Goal: Task Accomplishment & Management: Manage account settings

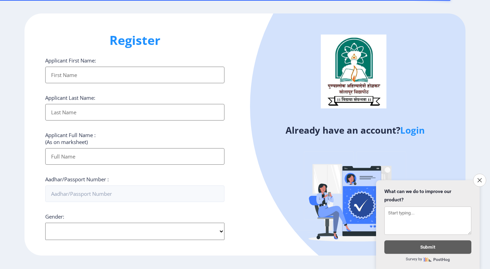
select select
click at [116, 75] on input "Applicant First Name:" at bounding box center [134, 75] width 179 height 17
type input "[PERSON_NAME]"
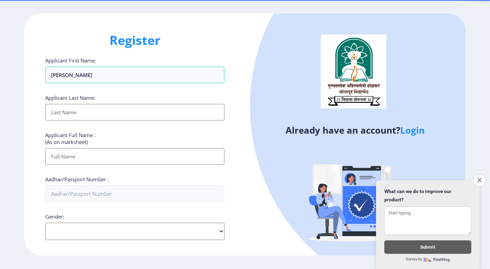
click at [95, 111] on input "Applicant First Name:" at bounding box center [134, 112] width 179 height 17
type input "[PERSON_NAME]"
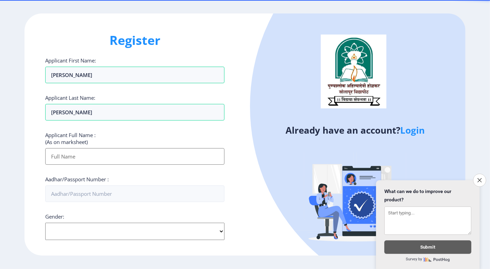
click at [70, 155] on input "Applicant First Name:" at bounding box center [134, 156] width 179 height 17
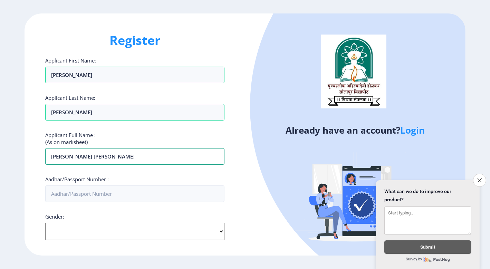
type input "[PERSON_NAME] [PERSON_NAME]"
click at [149, 171] on div "Applicant First Name: [PERSON_NAME] Applicant Last Name: [PERSON_NAME] Applican…" at bounding box center [134, 227] width 179 height 341
click at [123, 194] on input "Aadhar/Passport Number :" at bounding box center [134, 194] width 179 height 17
type input "407965194762"
click at [129, 209] on div "Applicant First Name: [PERSON_NAME] Applicant Last Name: [PERSON_NAME] Applican…" at bounding box center [134, 227] width 179 height 341
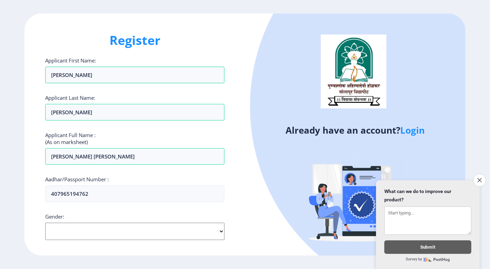
click at [45, 223] on select "Select Gender [DEMOGRAPHIC_DATA] [DEMOGRAPHIC_DATA] Other" at bounding box center [134, 231] width 179 height 17
select select "[DEMOGRAPHIC_DATA]"
click option "[DEMOGRAPHIC_DATA]" at bounding box center [0, 0] width 0 height 0
click at [31, 207] on div "Register Applicant First Name: [PERSON_NAME] Applicant Last Name: [PERSON_NAME]…" at bounding box center [135, 134] width 221 height 242
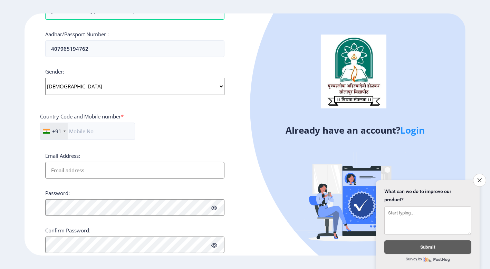
scroll to position [163, 0]
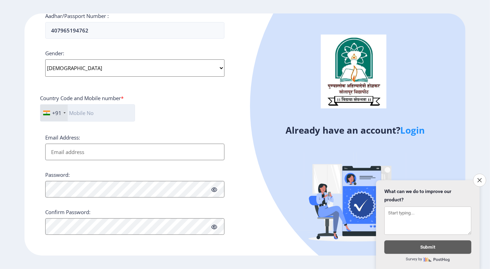
click at [90, 110] on input "text" at bounding box center [87, 112] width 95 height 17
type input "9922914923"
click at [85, 151] on input "Email Address:" at bounding box center [134, 152] width 179 height 17
type input "S"
type input "[EMAIL_ADDRESS][DOMAIN_NAME]"
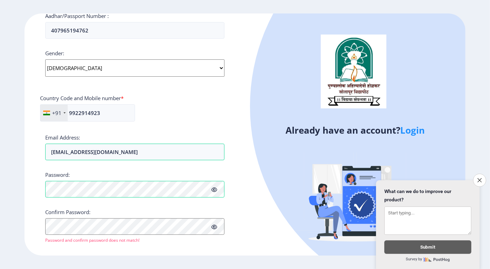
click at [216, 187] on icon at bounding box center [214, 189] width 6 height 5
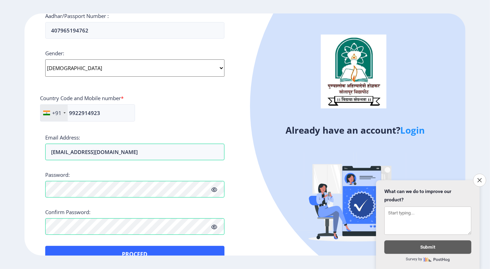
click at [157, 247] on div "Applicant First Name: [PERSON_NAME] Applicant Last Name: [PERSON_NAME] Applican…" at bounding box center [134, 78] width 179 height 369
click at [257, 232] on div "Already have an account? Login" at bounding box center [355, 136] width 221 height 246
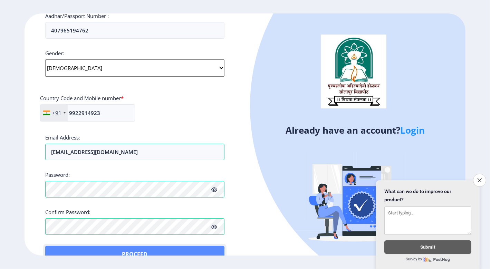
click at [148, 248] on button "Proceed" at bounding box center [134, 254] width 179 height 17
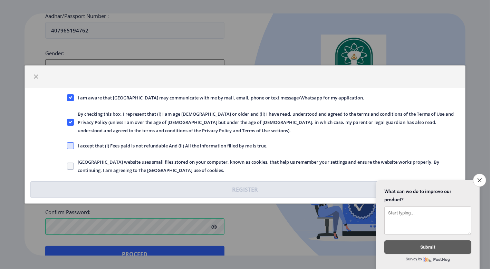
click at [70, 144] on span at bounding box center [70, 145] width 7 height 7
click at [67, 146] on input "I accept that (I) Fees paid is not refundable And (II) All the information fill…" at bounding box center [67, 146] width 0 height 0
checkbox input "true"
click at [69, 168] on span at bounding box center [70, 166] width 7 height 7
click at [67, 167] on input "[GEOGRAPHIC_DATA] website uses small files stored on your computer, known as co…" at bounding box center [67, 166] width 0 height 0
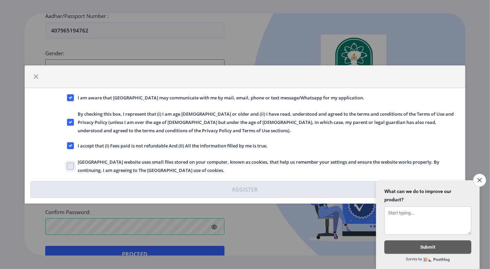
checkbox input "true"
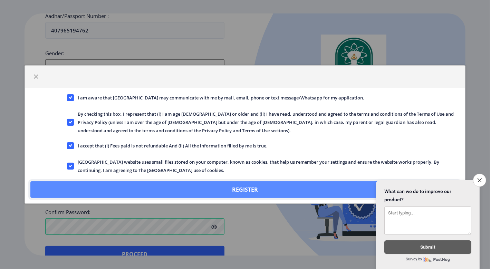
click at [148, 188] on button "Register" at bounding box center [244, 189] width 429 height 17
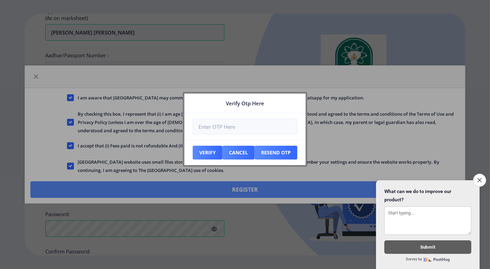
scroll to position [203, 0]
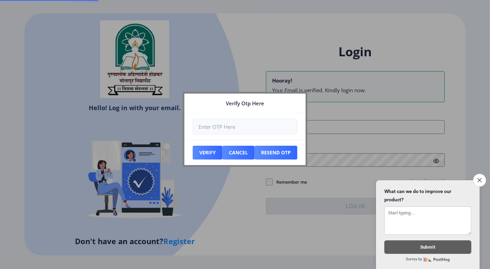
scroll to position [48, 0]
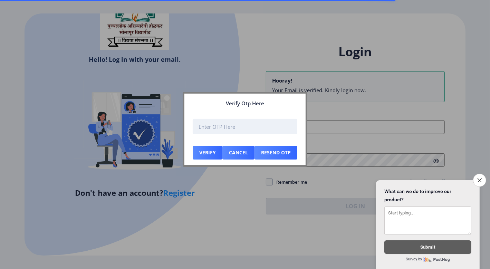
click at [240, 125] on input "number" at bounding box center [245, 127] width 105 height 16
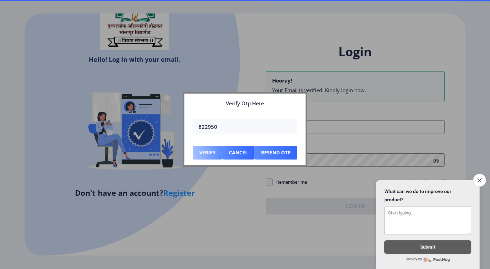
type input "822950"
click at [206, 152] on button "Verify" at bounding box center [208, 153] width 30 height 14
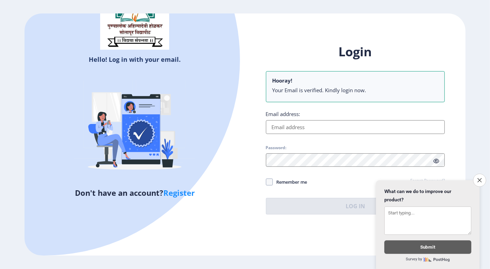
click at [299, 128] on input "Email address:" at bounding box center [355, 127] width 179 height 14
type input "[EMAIL_ADDRESS][DOMAIN_NAME]"
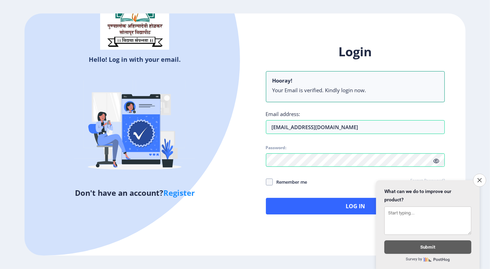
click at [437, 162] on icon at bounding box center [437, 161] width 6 height 5
click at [268, 182] on span at bounding box center [269, 182] width 7 height 7
click at [266, 182] on input "Remember me" at bounding box center [266, 182] width 0 height 0
checkbox input "true"
click at [353, 206] on button "Log In" at bounding box center [355, 206] width 179 height 17
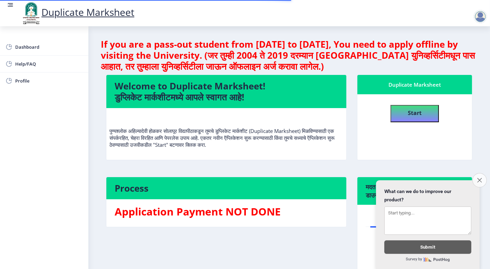
click at [480, 173] on button "Close survey" at bounding box center [480, 180] width 15 height 15
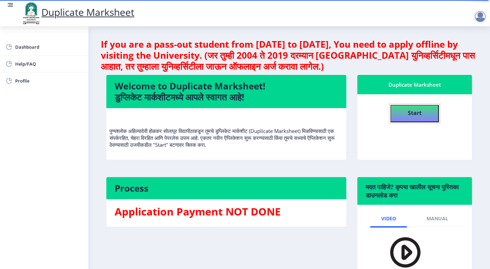
click at [413, 113] on b "Start" at bounding box center [415, 113] width 14 height 8
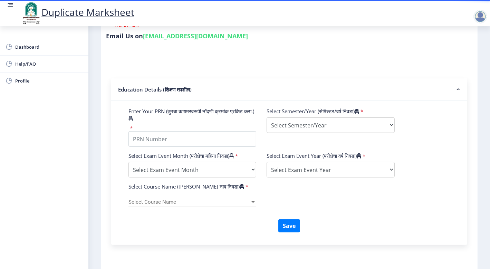
scroll to position [173, 0]
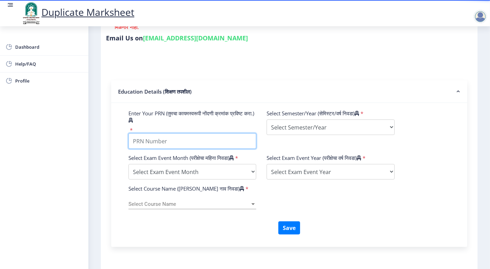
click at [192, 136] on input "Enter Your PRN (तुमचा कायमस्वरूपी नोंदणी क्रमांक प्रविष्ट करा.)" at bounding box center [193, 141] width 128 height 16
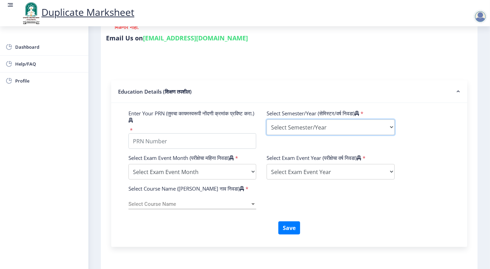
click at [267, 120] on select "Select Semester/Year Semester I Semester II Semester III Semester IV Semester V…" at bounding box center [331, 128] width 128 height 16
select select "Semester IV"
click option "Semester IV" at bounding box center [0, 0] width 0 height 0
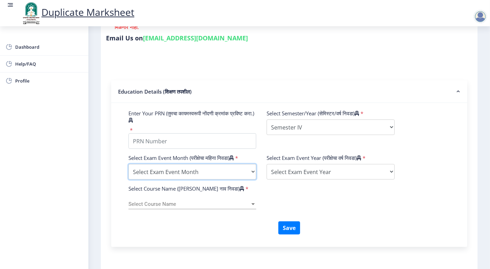
click at [129, 164] on select "Select Exam Event Month October March" at bounding box center [193, 172] width 128 height 16
select select "March"
click option "March" at bounding box center [0, 0] width 0 height 0
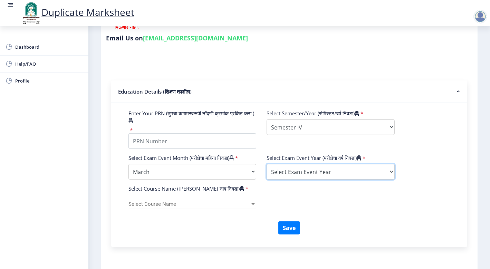
click at [267, 164] on select "Select Exam Event Year [DATE] 2024 2023 2022 2021 2020 2019 2018 2017 2016 2015…" at bounding box center [331, 172] width 128 height 16
select select "2015"
click option "2015" at bounding box center [0, 0] width 0 height 0
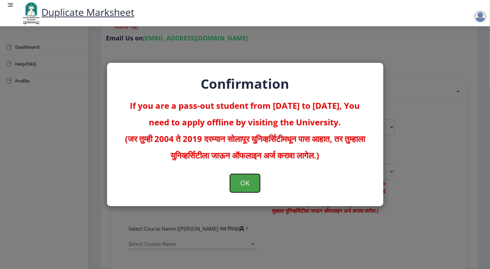
click at [250, 182] on button "OK" at bounding box center [245, 183] width 30 height 18
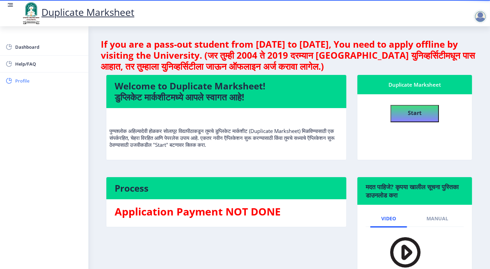
click at [24, 79] on span "Profile" at bounding box center [49, 81] width 68 height 8
select select
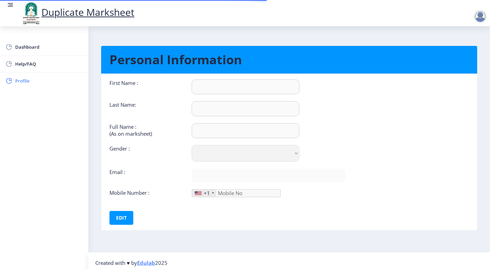
type input "[PERSON_NAME]"
type input "[PERSON_NAME] [PERSON_NAME]"
select select "[DEMOGRAPHIC_DATA]"
type input "[EMAIL_ADDRESS][DOMAIN_NAME]"
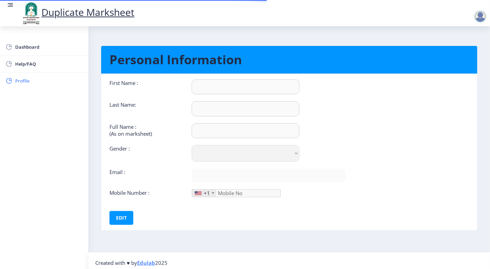
type input "9922914923"
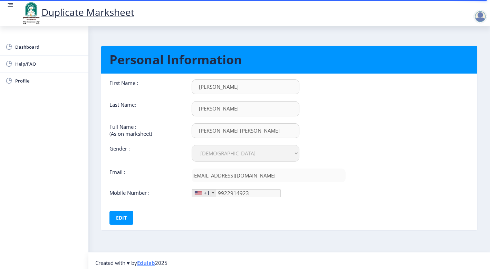
click at [210, 195] on div "+1" at bounding box center [204, 193] width 24 height 7
click at [120, 220] on button "Edit" at bounding box center [122, 218] width 24 height 14
click at [211, 195] on div "+1" at bounding box center [204, 193] width 24 height 7
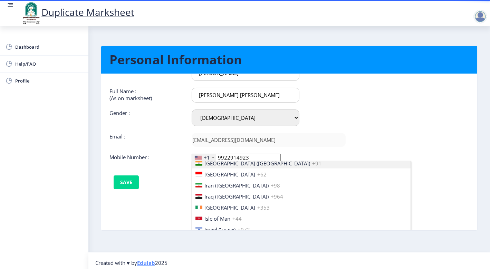
scroll to position [1069, 0]
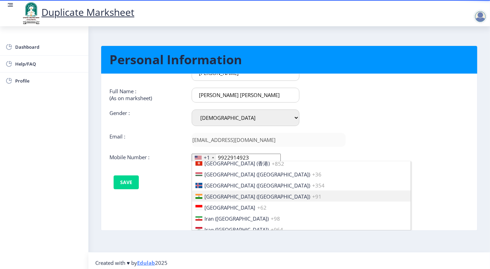
click at [309, 200] on li "[GEOGRAPHIC_DATA] ([GEOGRAPHIC_DATA]) +91" at bounding box center [301, 196] width 219 height 11
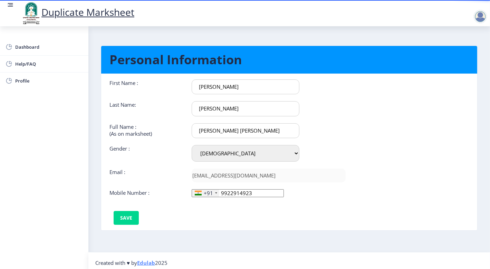
scroll to position [0, 0]
click at [129, 216] on button "Save" at bounding box center [126, 218] width 25 height 14
click at [367, 157] on nb-card-body "First Name : [PERSON_NAME] Last Name: [PERSON_NAME] Full Name : (As on markshee…" at bounding box center [289, 152] width 387 height 157
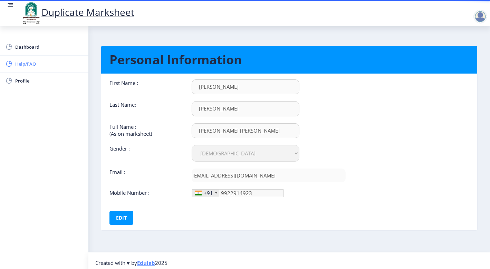
click at [23, 63] on span "Help/FAQ" at bounding box center [49, 64] width 68 height 8
